Goal: Find specific page/section: Find specific page/section

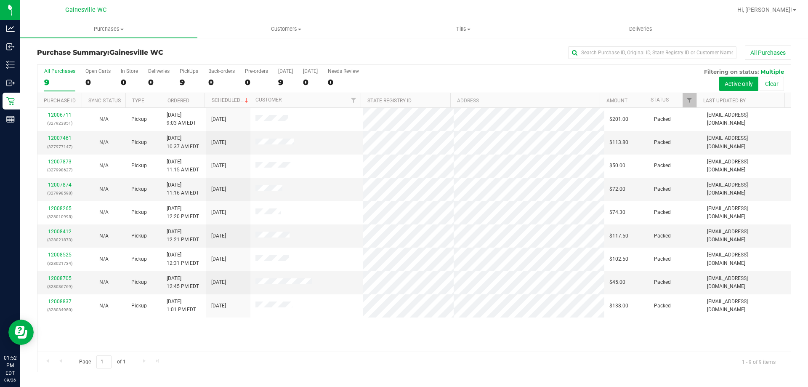
click at [220, 52] on h3 "Purchase Summary: [GEOGRAPHIC_DATA] WC" at bounding box center [162, 53] width 251 height 8
click at [206, 10] on div at bounding box center [441, 10] width 581 height 16
click at [164, 12] on div at bounding box center [441, 10] width 581 height 16
click at [406, 47] on div "All Purchases" at bounding box center [539, 52] width 503 height 14
click at [262, 9] on div at bounding box center [441, 10] width 581 height 16
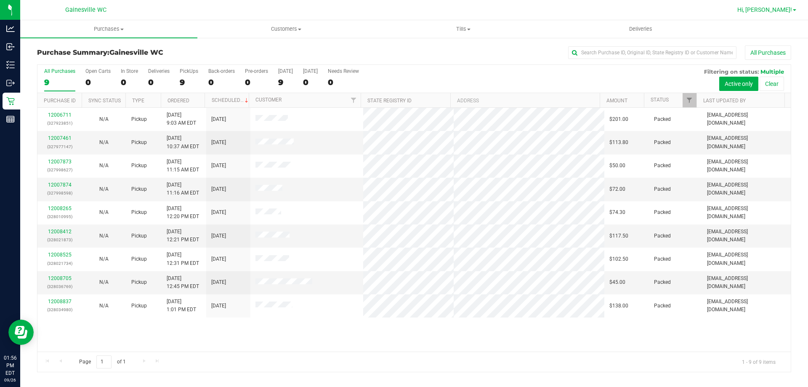
click at [779, 11] on span "Hi, [PERSON_NAME]!" at bounding box center [764, 9] width 55 height 7
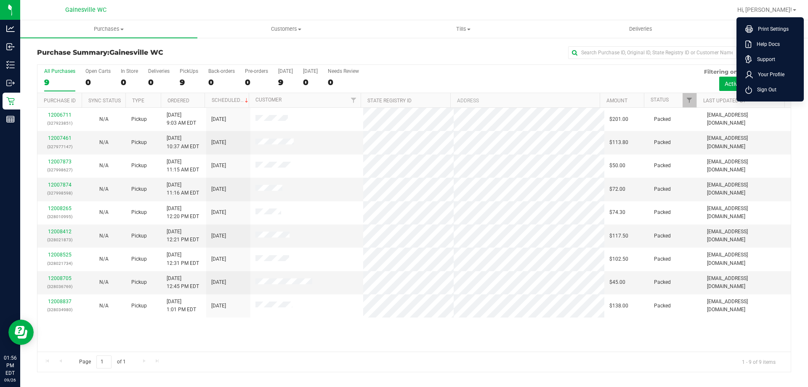
click at [732, 12] on div at bounding box center [441, 10] width 581 height 16
